Goal: Task Accomplishment & Management: Manage account settings

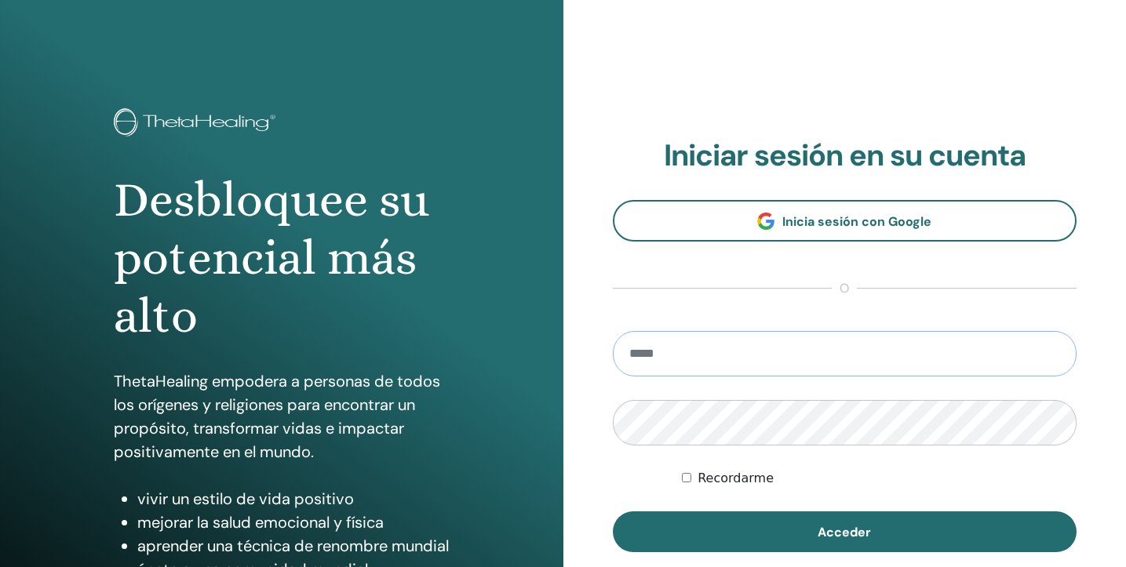
type input "**********"
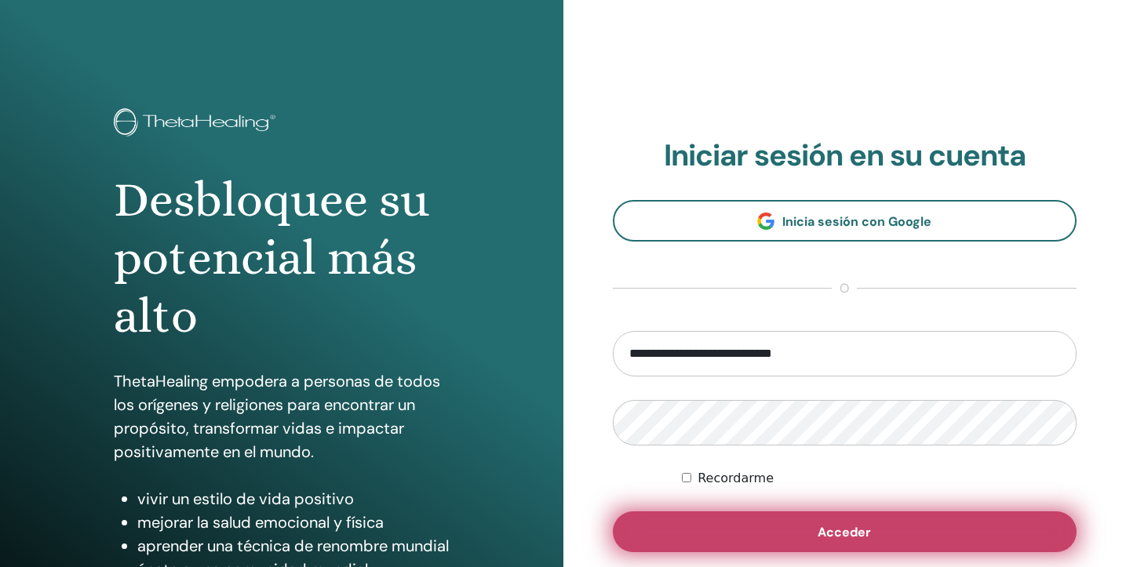
click at [819, 531] on span "Acceder" at bounding box center [844, 532] width 53 height 16
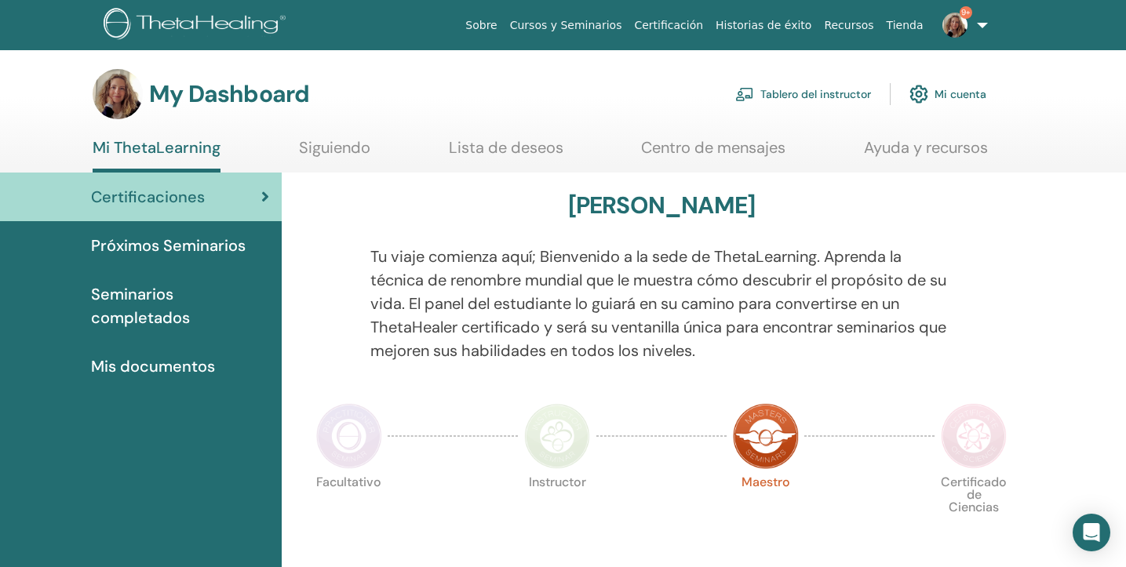
click at [796, 93] on link "Tablero del instructor" at bounding box center [803, 94] width 136 height 35
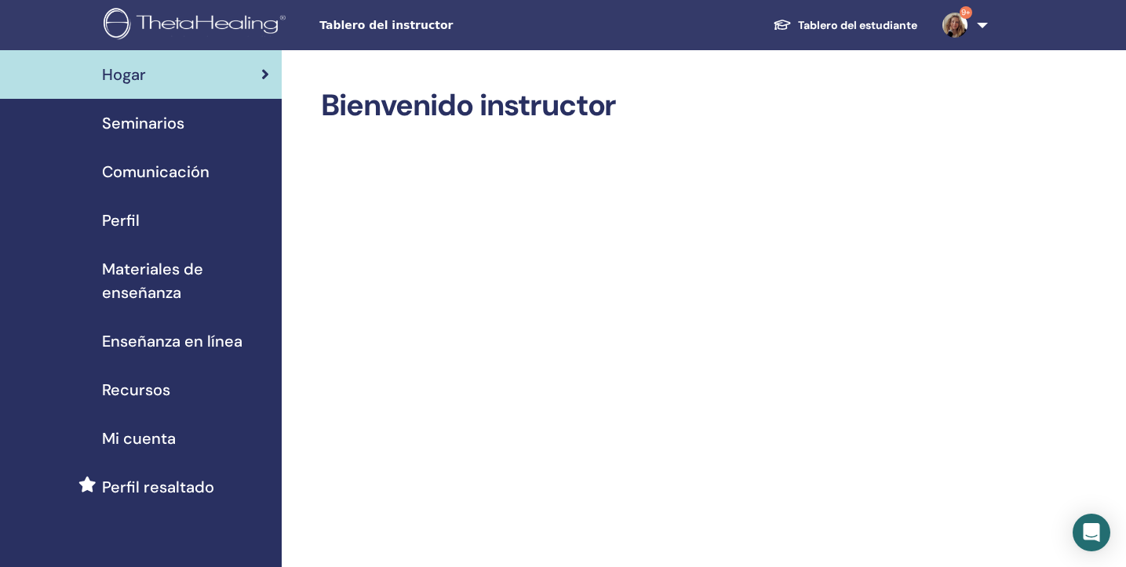
click at [178, 120] on span "Seminarios" at bounding box center [143, 123] width 82 height 24
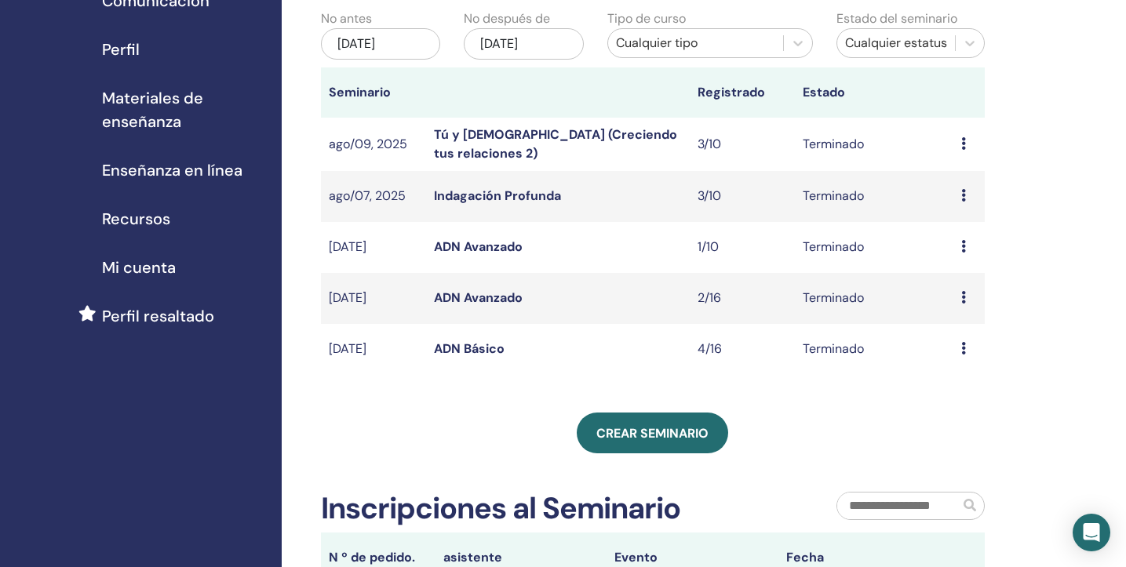
scroll to position [180, 0]
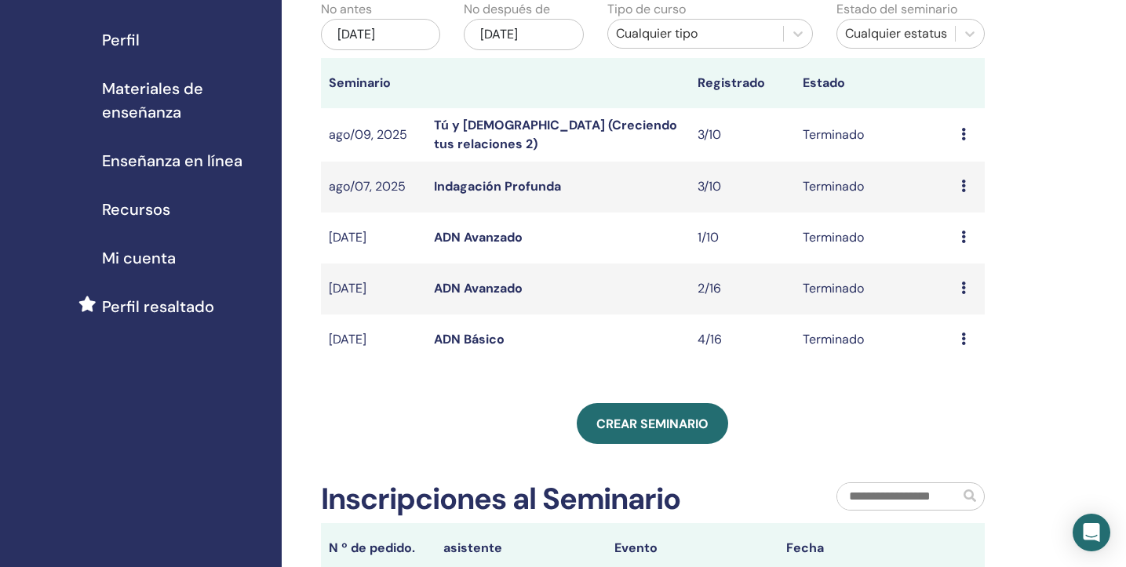
click at [526, 127] on link "Tú y [DEMOGRAPHIC_DATA] (Creciendo tus relaciones 2)" at bounding box center [555, 134] width 243 height 35
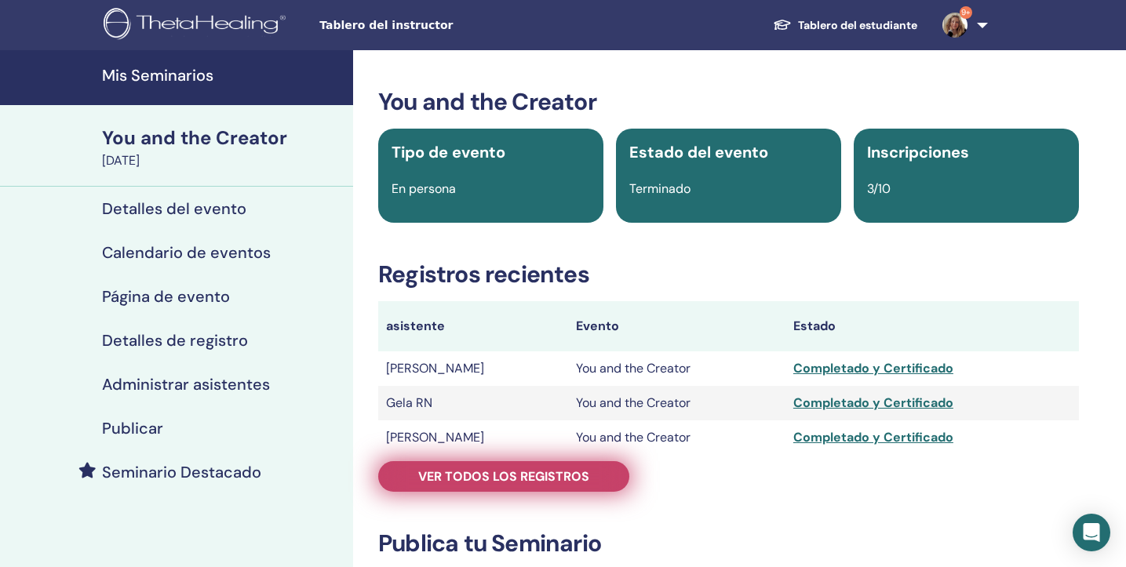
click at [515, 480] on span "Ver todos los registros" at bounding box center [503, 476] width 171 height 16
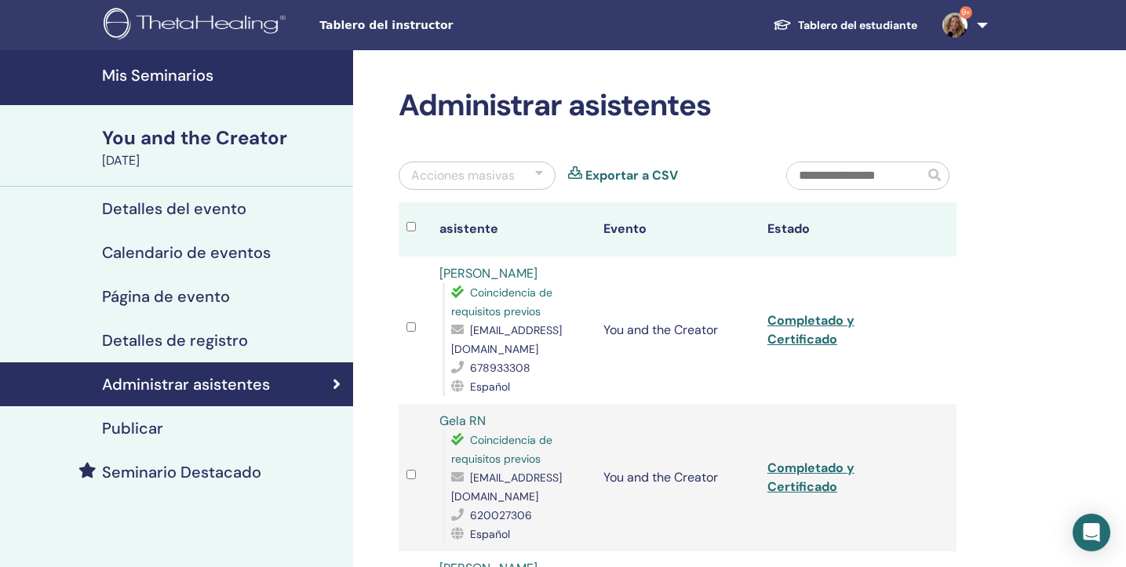
click at [186, 78] on h4 "Mis Seminarios" at bounding box center [223, 75] width 242 height 19
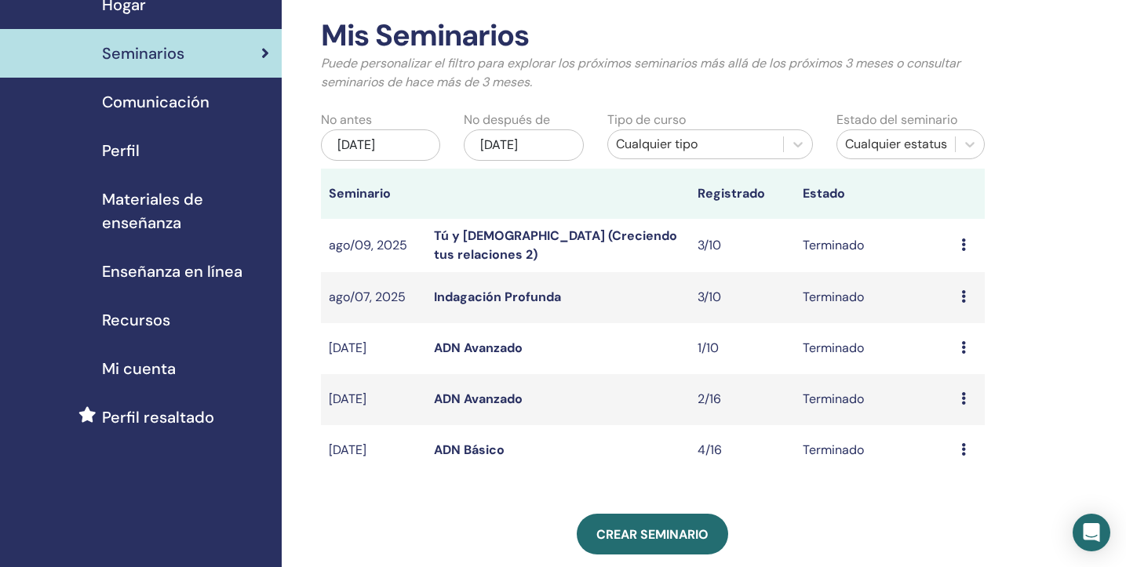
scroll to position [64, 0]
